Goal: Find specific page/section: Find specific page/section

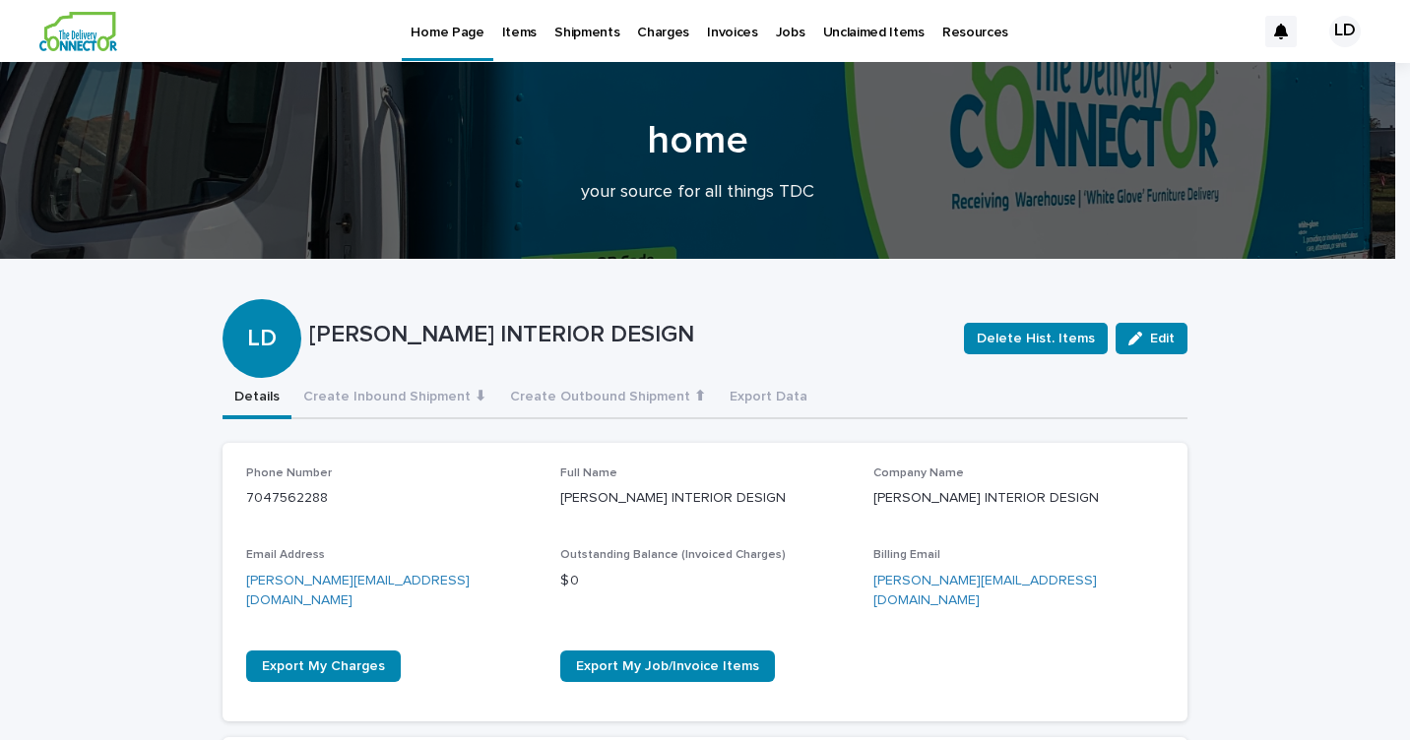
click at [528, 34] on p "Items" at bounding box center [519, 20] width 34 height 41
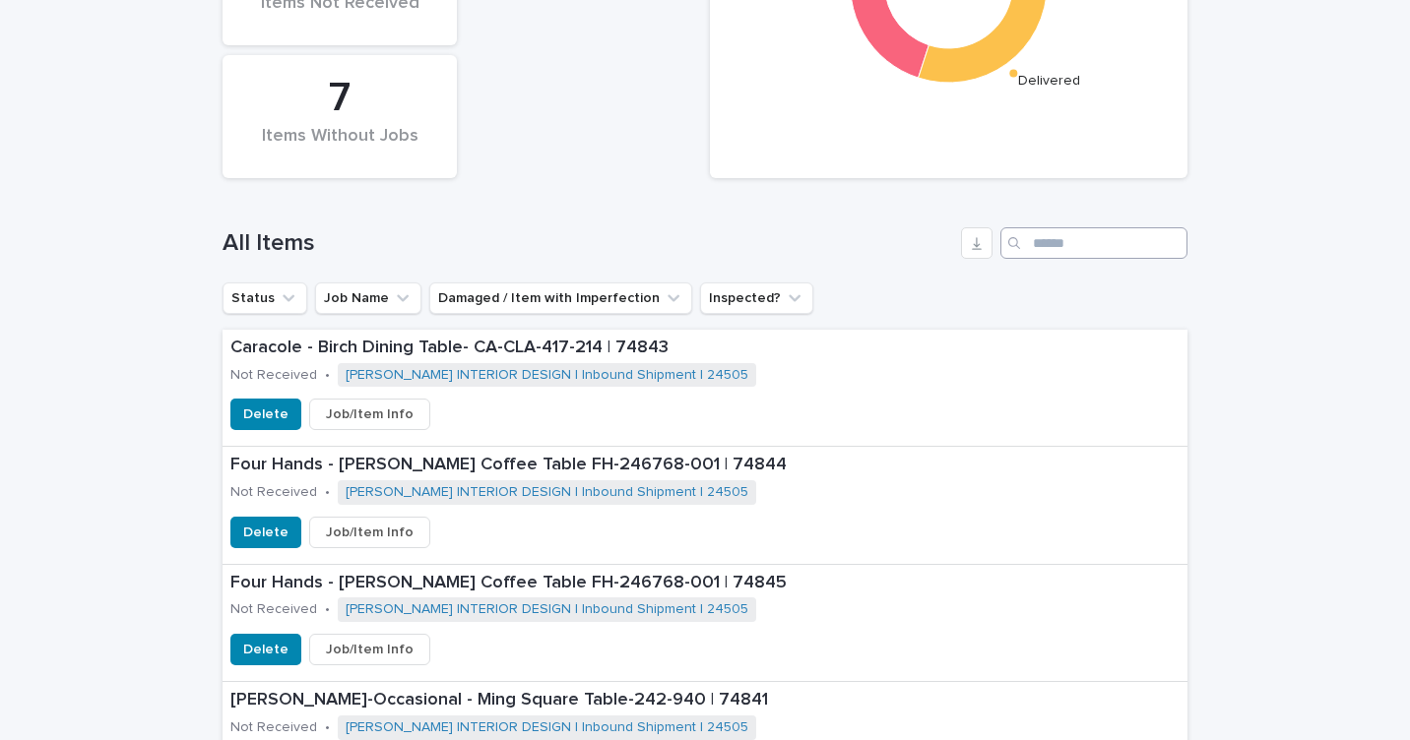
scroll to position [540, 0]
